Goal: Transaction & Acquisition: Purchase product/service

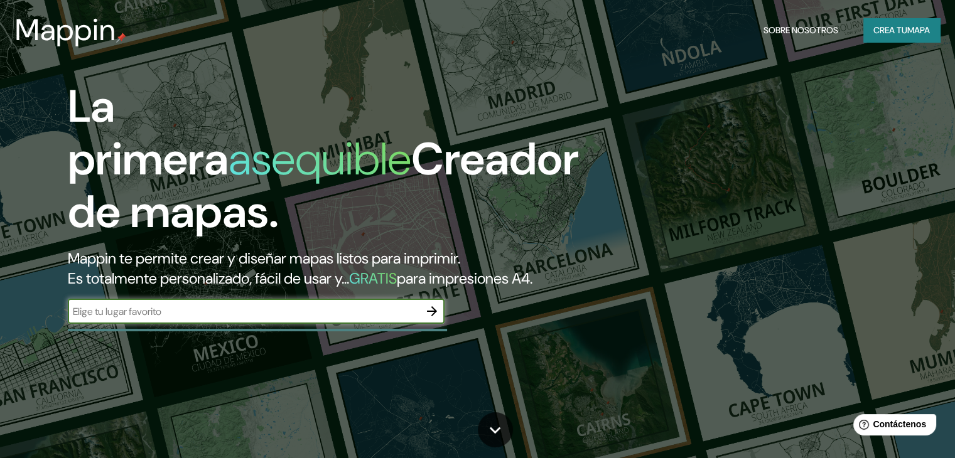
click at [337, 319] on input "text" at bounding box center [244, 311] width 352 height 14
type input "[URL][DOMAIN_NAME]"
click at [414, 319] on input "[URL][DOMAIN_NAME]" at bounding box center [244, 311] width 352 height 14
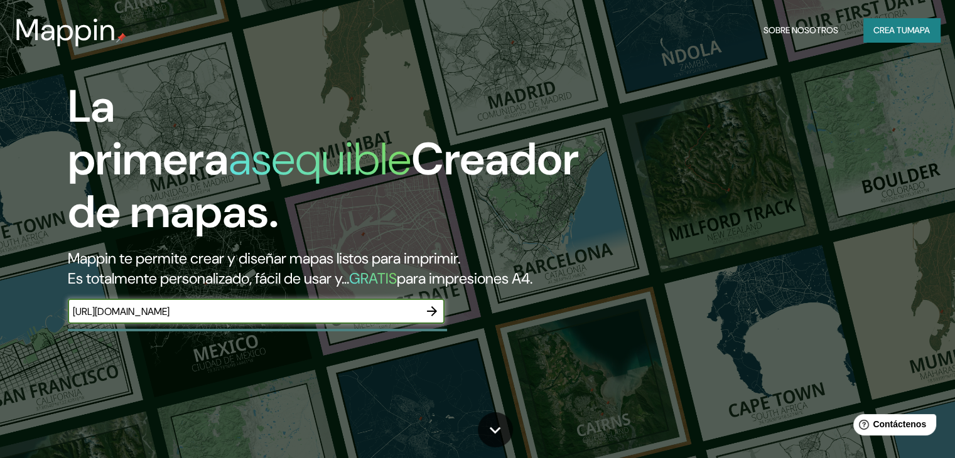
click at [414, 319] on input "[URL][DOMAIN_NAME]" at bounding box center [244, 311] width 352 height 14
click at [308, 319] on input "text" at bounding box center [244, 311] width 352 height 14
paste input "AV. [GEOGRAPHIC_DATA] NO. [STREET_ADDRESS][MEDICAL_DATA]"
type input "AV. [GEOGRAPHIC_DATA] NO. [STREET_ADDRESS][MEDICAL_DATA]"
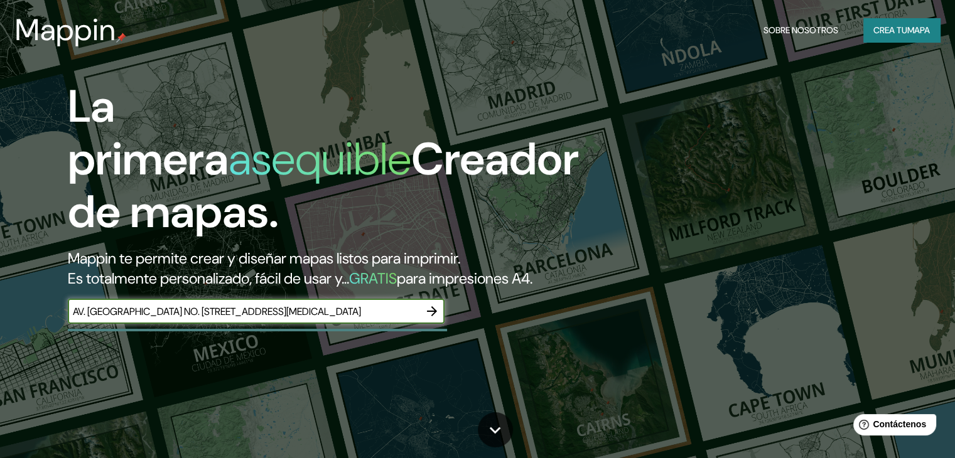
click at [438, 319] on icon "button" at bounding box center [431, 311] width 15 height 15
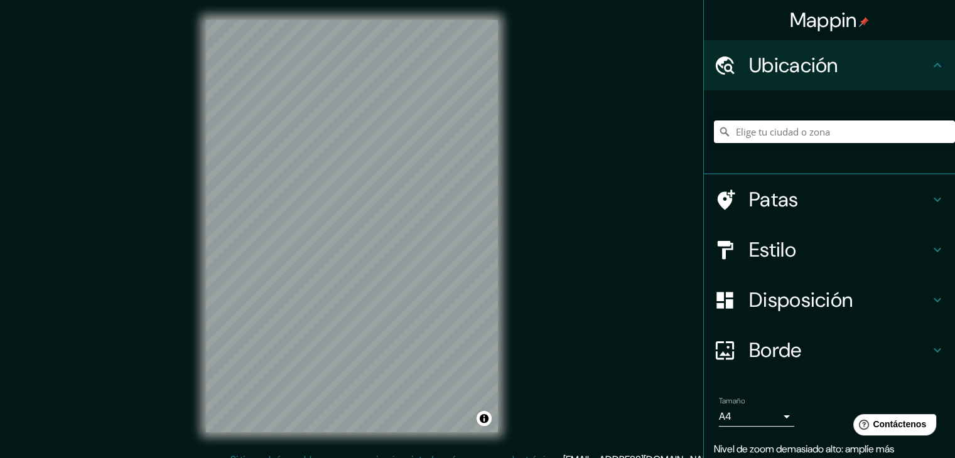
click at [821, 129] on input "Elige tu ciudad o zona" at bounding box center [834, 132] width 241 height 23
paste input "AV. [GEOGRAPHIC_DATA] NO. [STREET_ADDRESS][MEDICAL_DATA]"
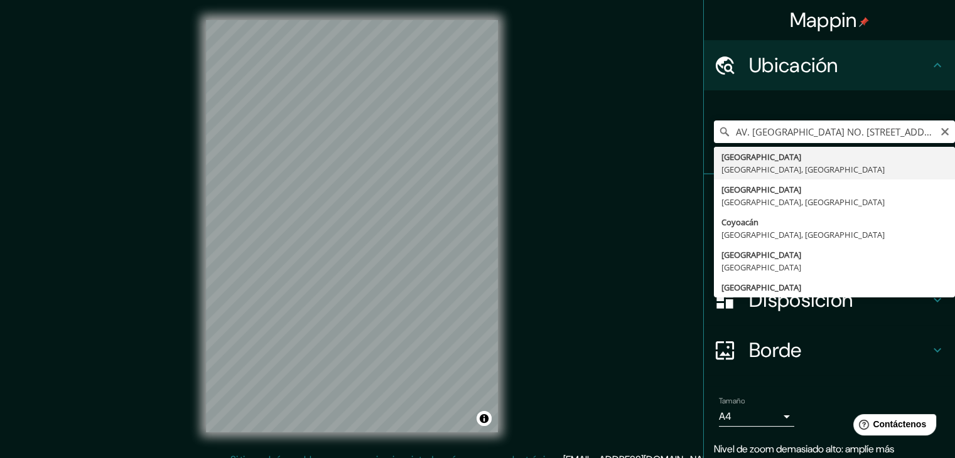
type input "[GEOGRAPHIC_DATA], [GEOGRAPHIC_DATA], [GEOGRAPHIC_DATA]"
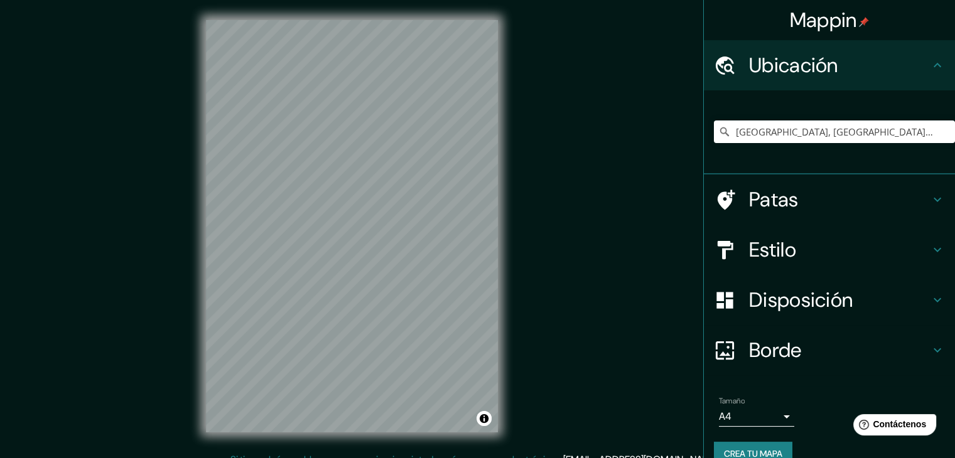
click at [773, 241] on font "Estilo" at bounding box center [772, 250] width 47 height 26
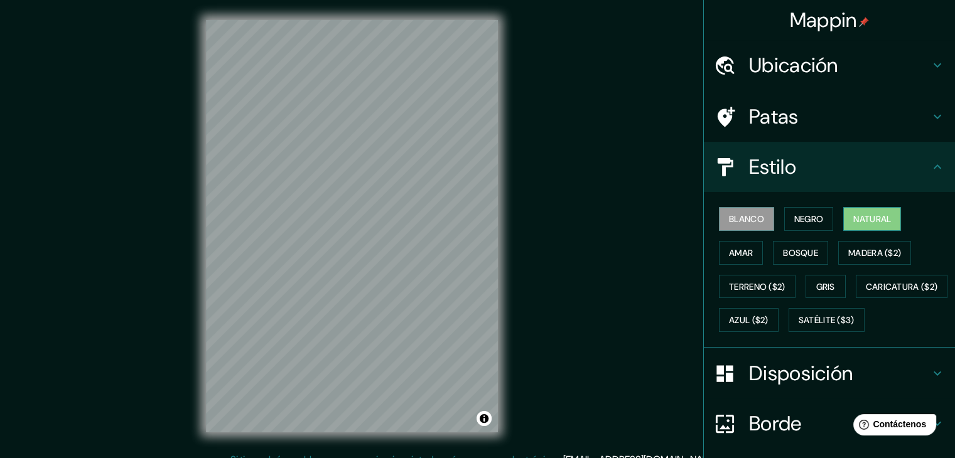
drag, startPoint x: 771, startPoint y: 281, endPoint x: 885, endPoint y: 212, distance: 133.5
click at [885, 212] on div "Blanco Negro Natural Amar Bosque Madera ($2) Terreno ($2) Gris Caricatura ($2) …" at bounding box center [834, 269] width 241 height 135
click at [885, 212] on font "Natural" at bounding box center [872, 219] width 38 height 16
click at [859, 248] on font "Madera ($2)" at bounding box center [874, 252] width 53 height 11
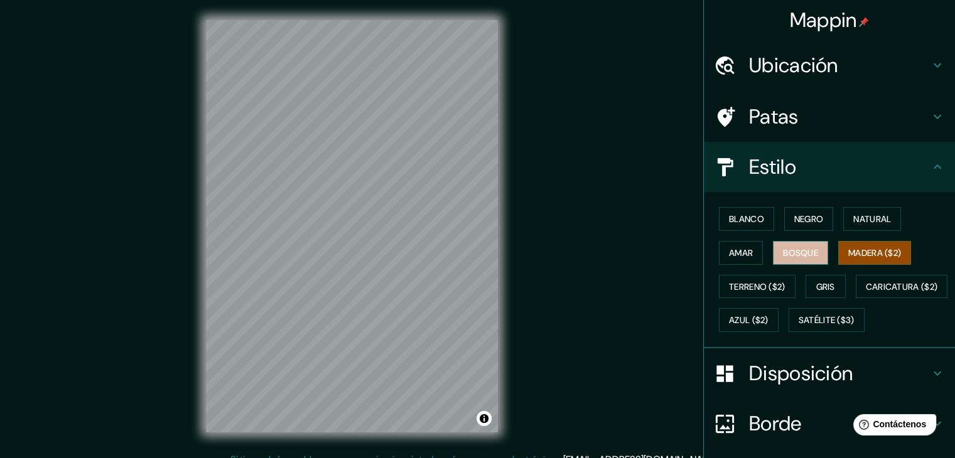
click at [818, 249] on button "Bosque" at bounding box center [800, 253] width 55 height 24
click at [801, 224] on font "Negro" at bounding box center [809, 219] width 30 height 16
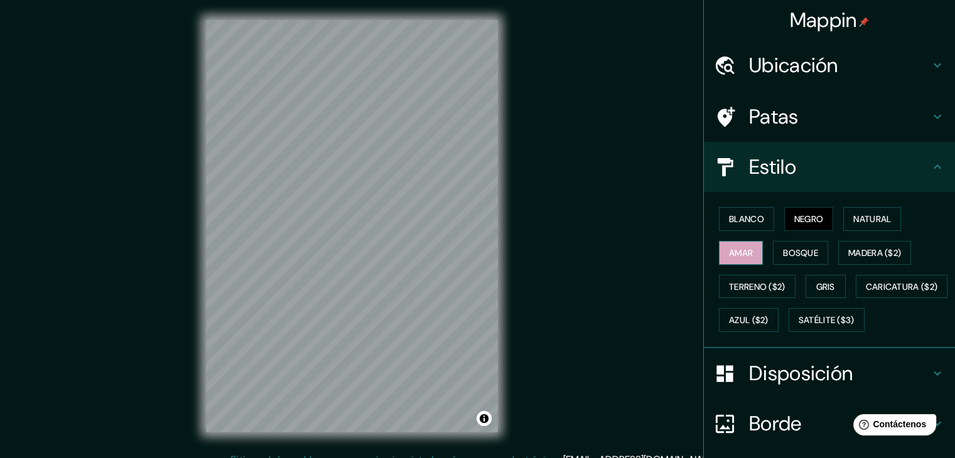
click at [752, 254] on button "Amar" at bounding box center [741, 253] width 44 height 24
click at [820, 289] on font "Gris" at bounding box center [825, 286] width 19 height 11
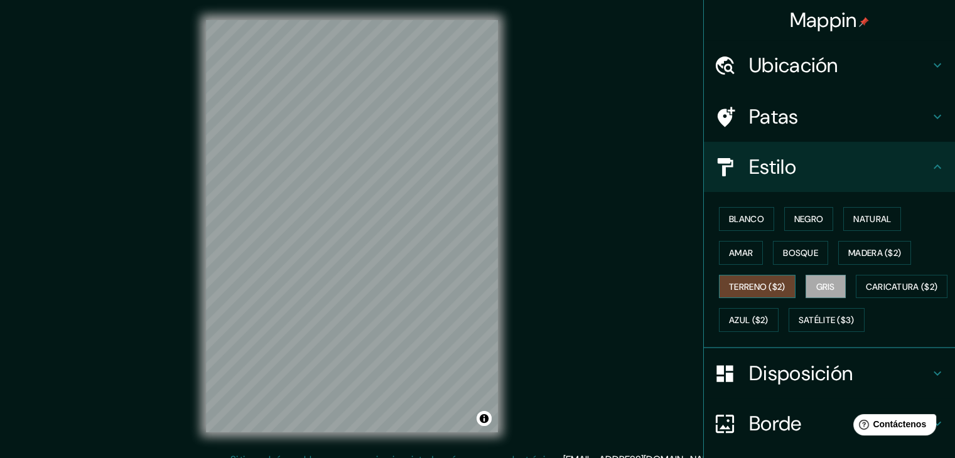
click at [753, 285] on font "Terreno ($2)" at bounding box center [757, 286] width 57 height 11
click at [866, 295] on font "Caricatura ($2)" at bounding box center [902, 287] width 72 height 16
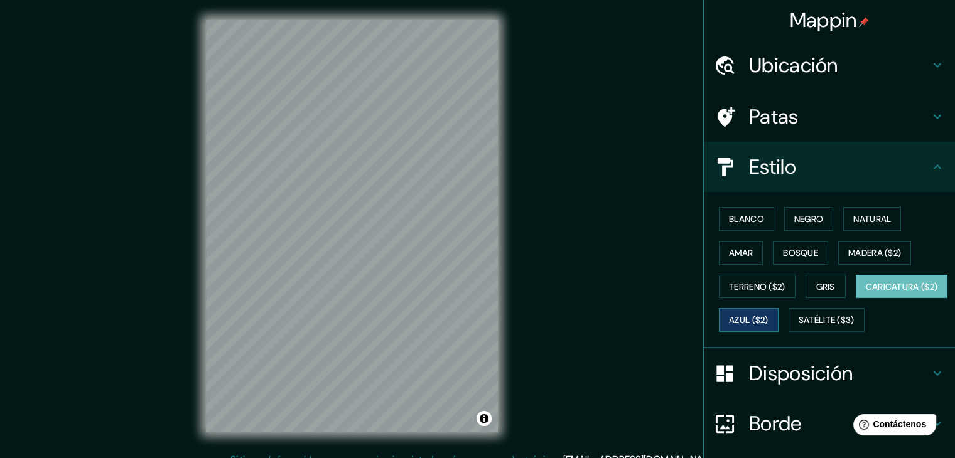
click at [768, 323] on font "Azul ($2)" at bounding box center [749, 320] width 40 height 11
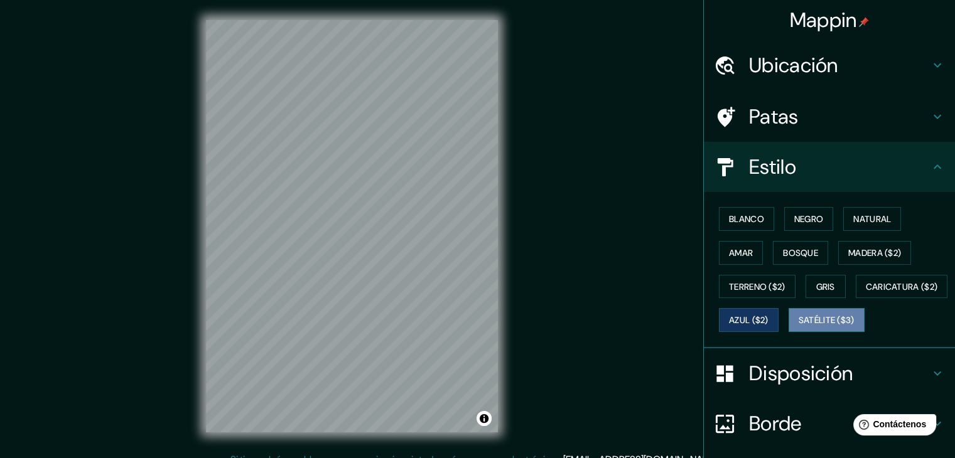
click at [799, 326] on font "Satélite ($3)" at bounding box center [827, 320] width 56 height 11
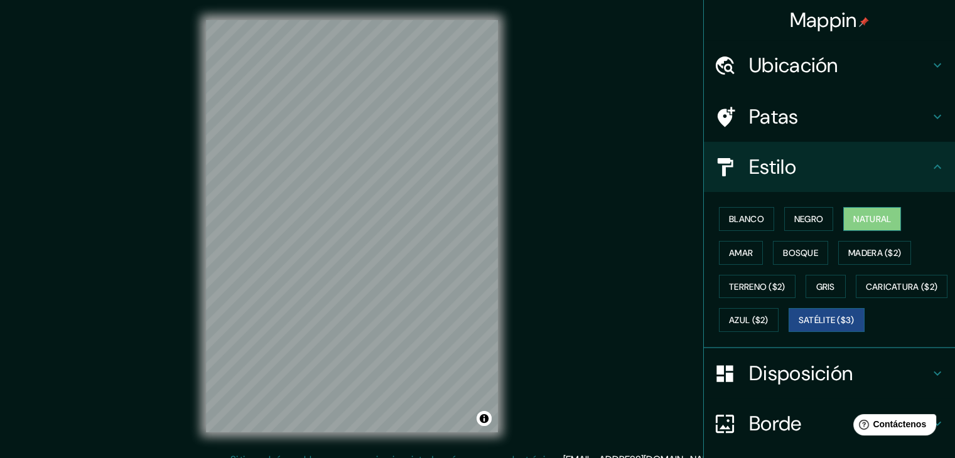
click at [871, 215] on font "Natural" at bounding box center [872, 218] width 38 height 11
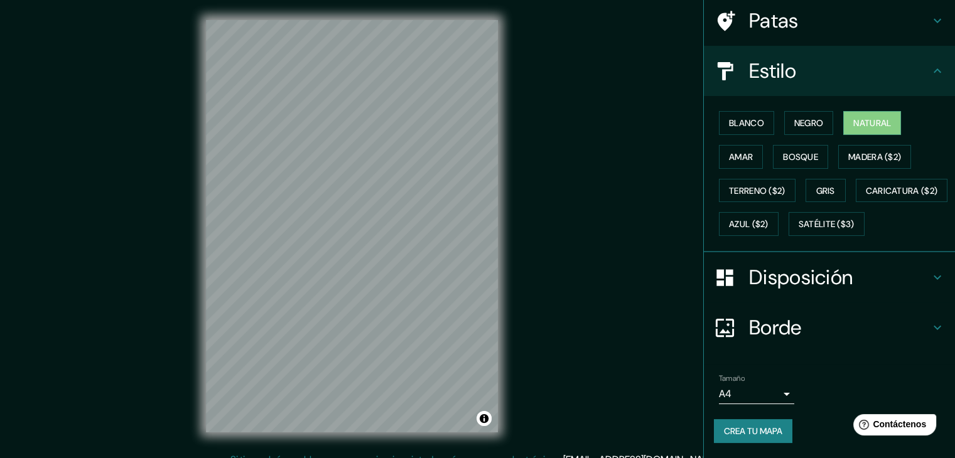
scroll to position [127, 0]
click at [791, 272] on font "Disposición" at bounding box center [801, 277] width 104 height 26
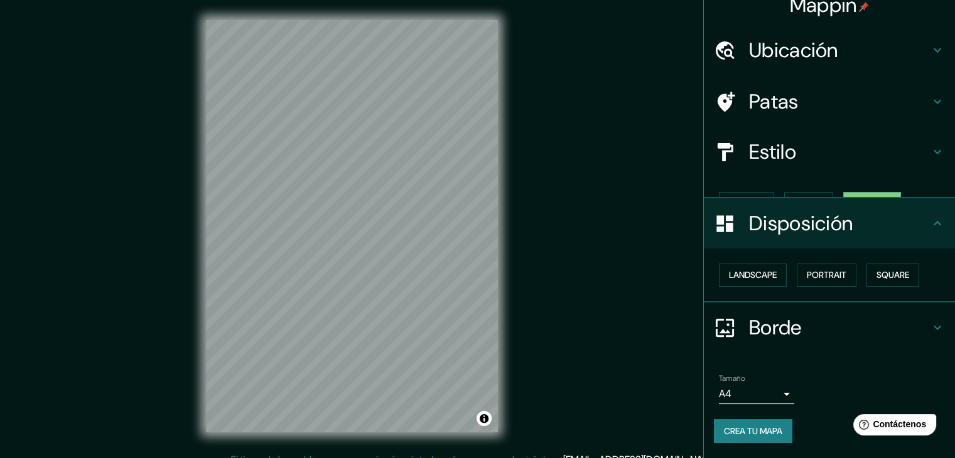
scroll to position [0, 0]
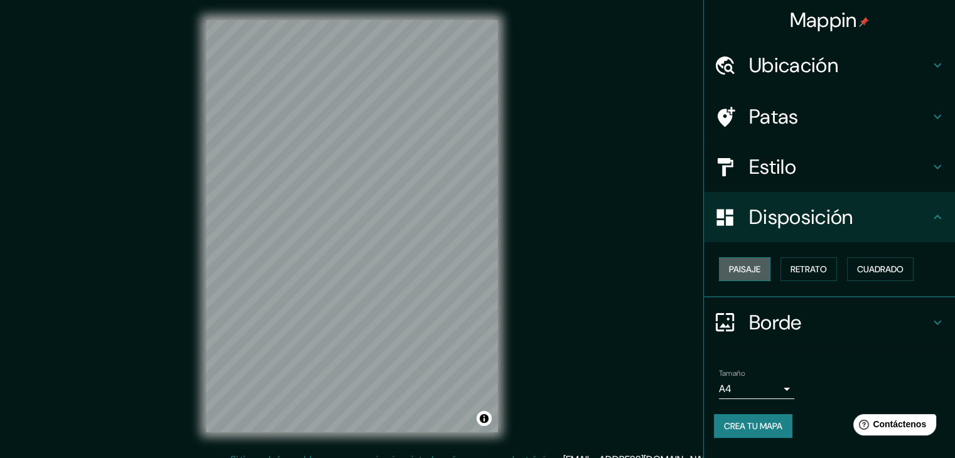
click at [760, 269] on font "Paisaje" at bounding box center [744, 269] width 31 height 11
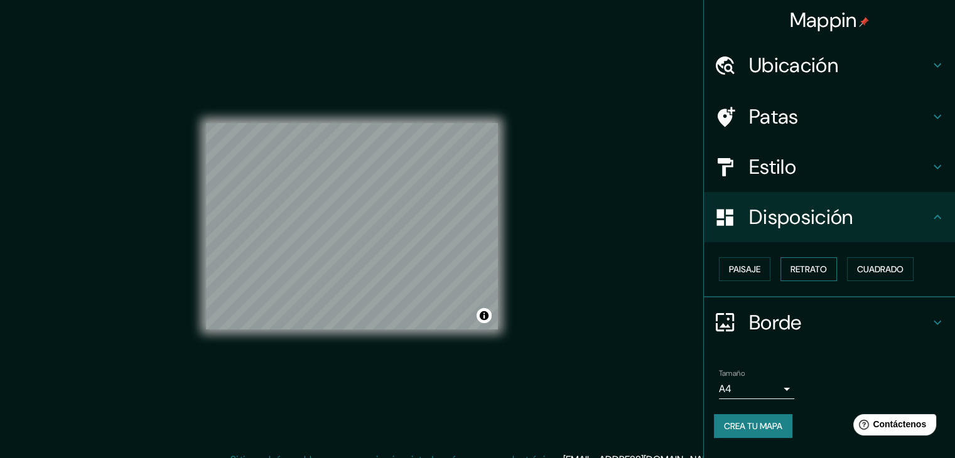
click at [794, 266] on font "Retrato" at bounding box center [808, 269] width 36 height 11
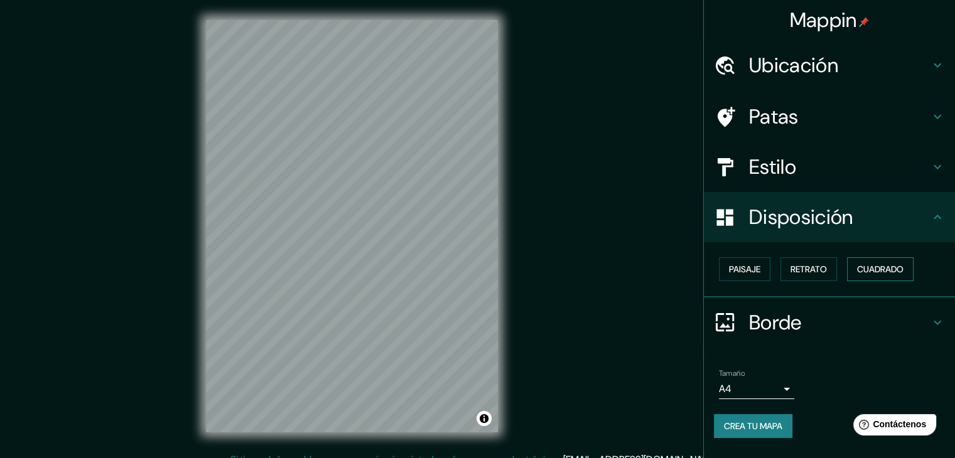
click at [876, 266] on font "Cuadrado" at bounding box center [880, 269] width 46 height 11
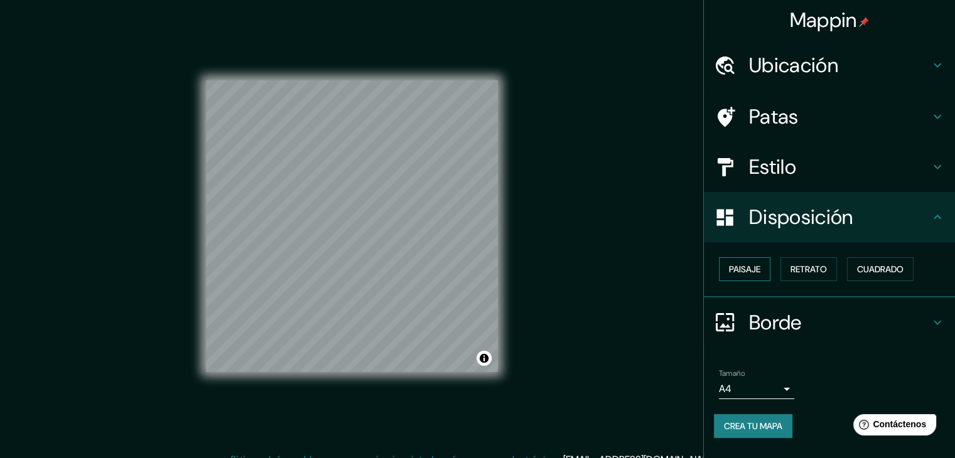
click at [745, 266] on font "Paisaje" at bounding box center [744, 269] width 31 height 11
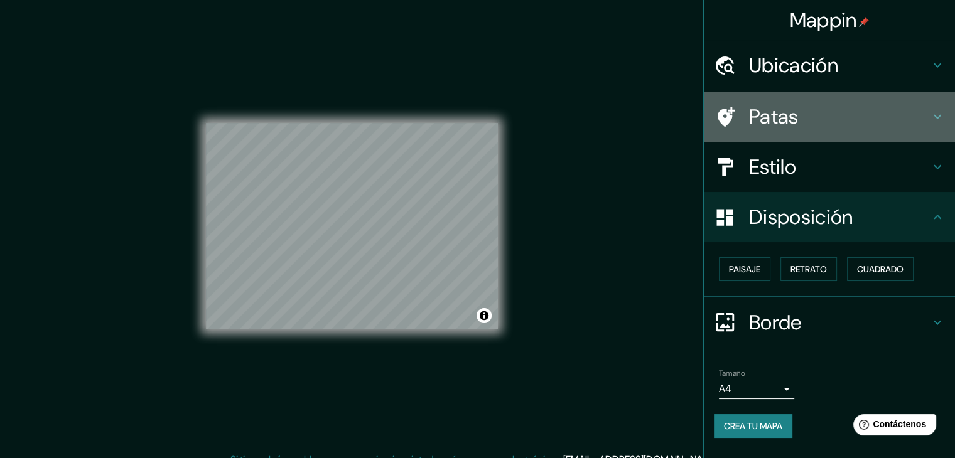
click at [804, 118] on h4 "Patas" at bounding box center [839, 116] width 181 height 25
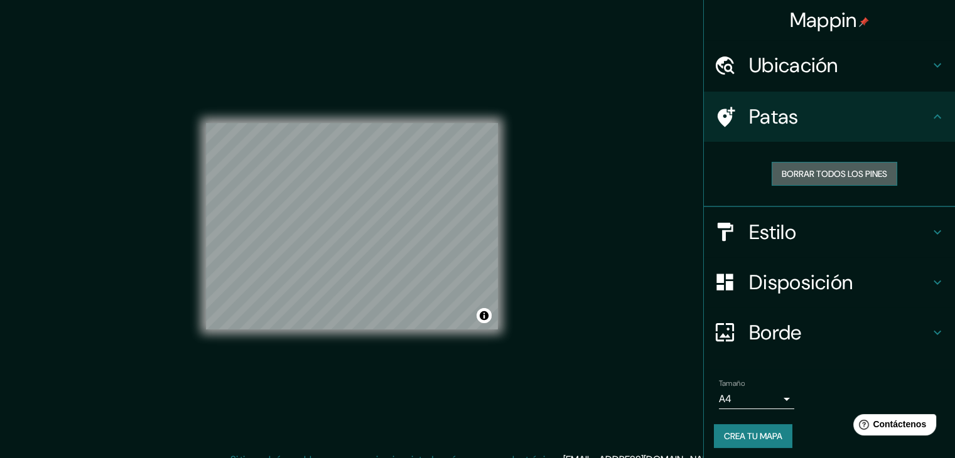
click at [825, 169] on font "Borrar todos los pines" at bounding box center [834, 173] width 105 height 11
click at [794, 70] on font "Ubicación" at bounding box center [793, 65] width 89 height 26
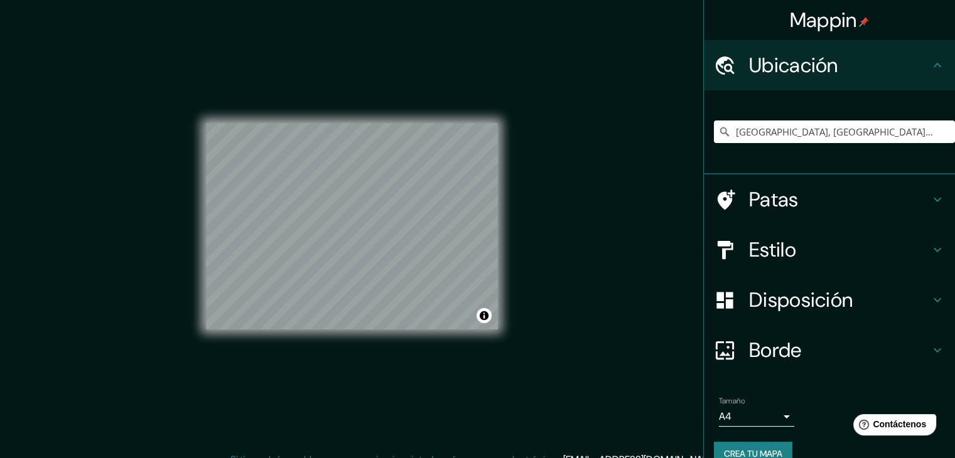
click at [794, 70] on font "Ubicación" at bounding box center [793, 65] width 89 height 26
click at [802, 256] on h4 "Estilo" at bounding box center [839, 249] width 181 height 25
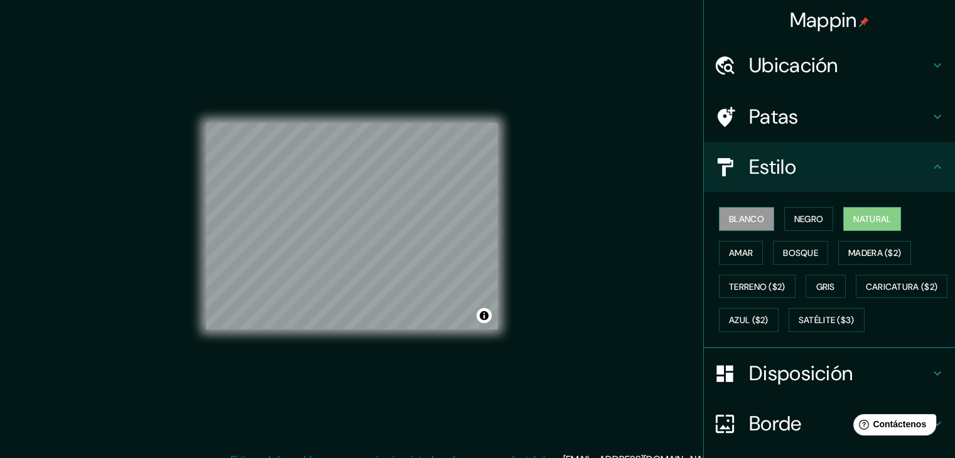
click at [736, 217] on font "Blanco" at bounding box center [746, 218] width 35 height 11
click at [784, 217] on button "Negro" at bounding box center [809, 219] width 50 height 24
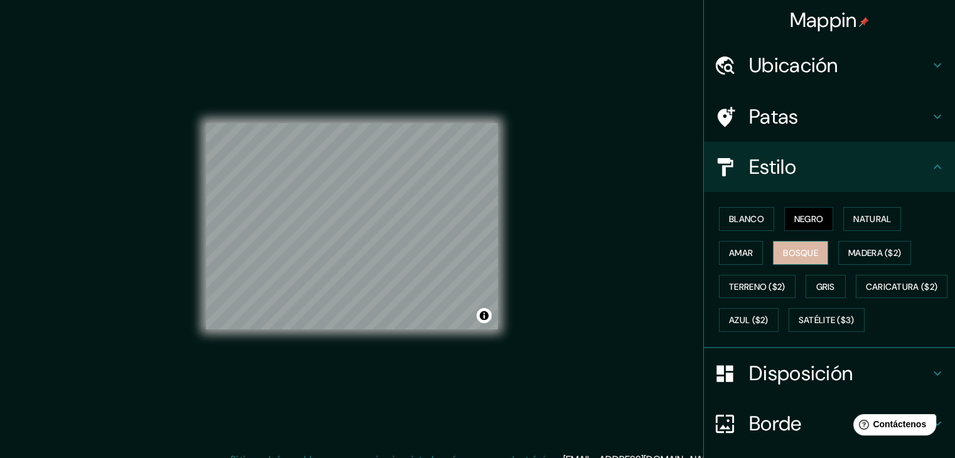
click at [800, 251] on font "Bosque" at bounding box center [800, 252] width 35 height 11
click at [741, 247] on font "Amar" at bounding box center [741, 252] width 24 height 11
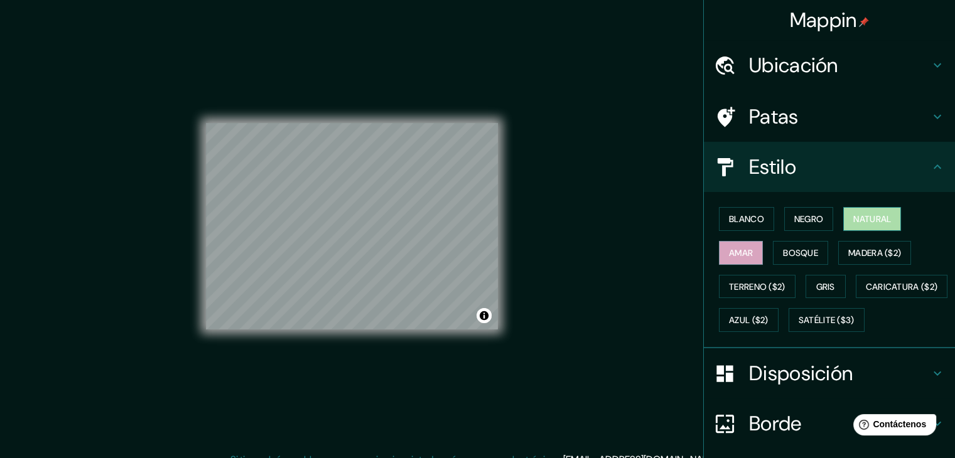
click at [858, 223] on font "Natural" at bounding box center [872, 218] width 38 height 11
click at [866, 253] on font "Madera ($2)" at bounding box center [874, 252] width 53 height 11
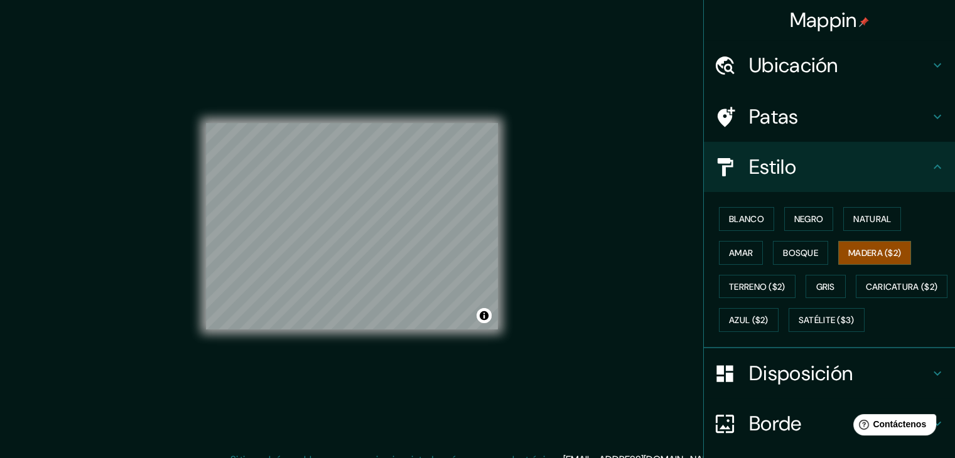
scroll to position [127, 0]
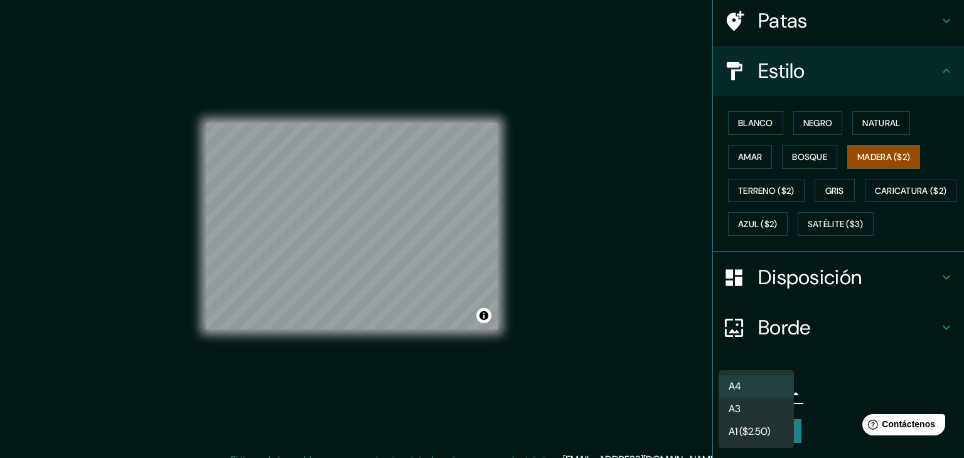
click at [779, 394] on body "Mappin Ubicación [GEOGRAPHIC_DATA], [GEOGRAPHIC_DATA], [GEOGRAPHIC_DATA] Patas …" at bounding box center [482, 229] width 964 height 458
click at [775, 416] on li "A3" at bounding box center [756, 410] width 75 height 23
type input "a4"
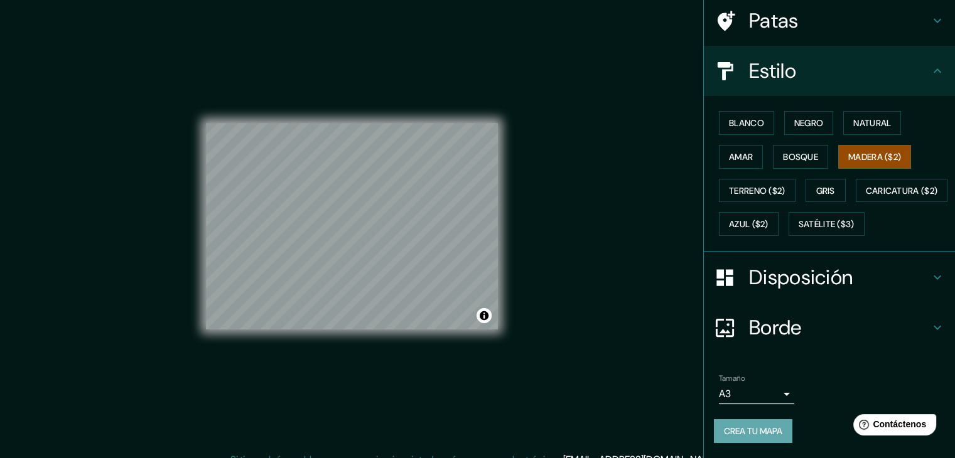
click at [768, 426] on font "Crea tu mapa" at bounding box center [753, 431] width 58 height 11
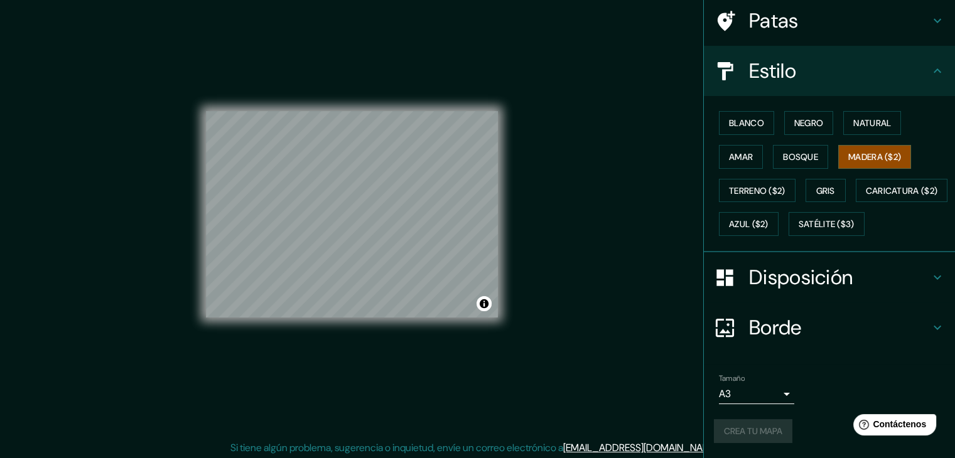
scroll to position [14, 0]
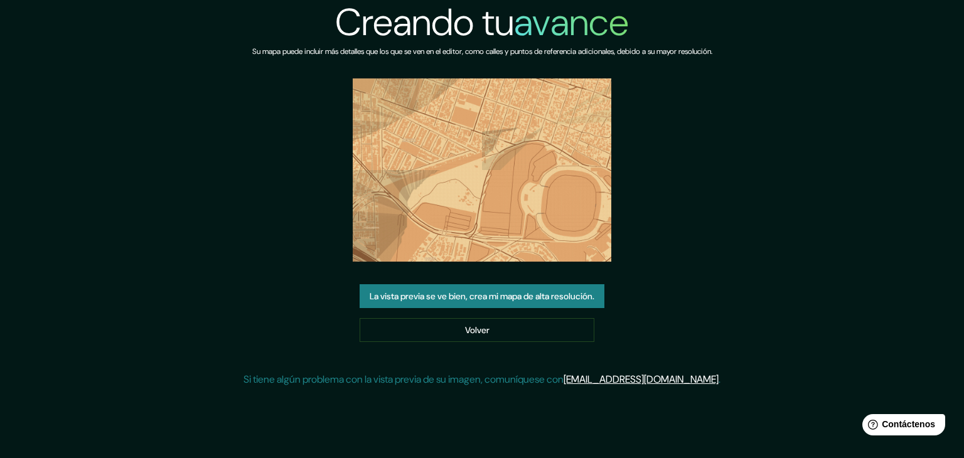
click at [529, 182] on img at bounding box center [482, 169] width 259 height 183
click at [580, 218] on img at bounding box center [482, 169] width 259 height 183
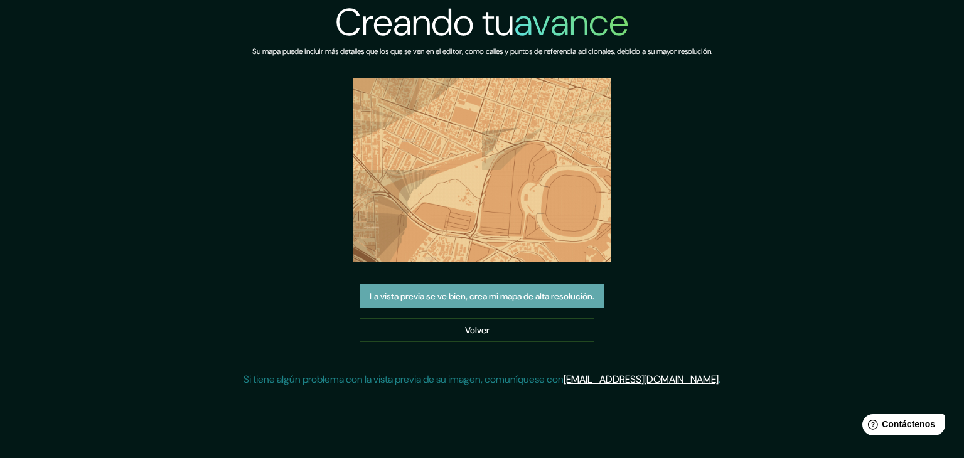
click at [544, 294] on font "La vista previa se ve bien, crea mi mapa de alta resolución." at bounding box center [482, 296] width 225 height 11
